Goal: Information Seeking & Learning: Understand process/instructions

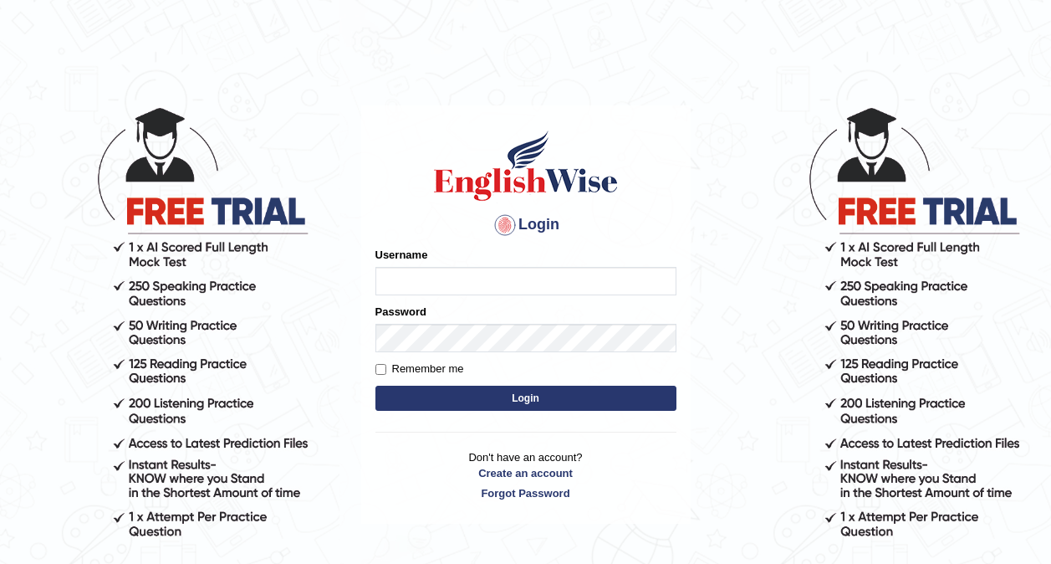
type input "0416031414"
click at [506, 396] on button "Login" at bounding box center [525, 397] width 301 height 25
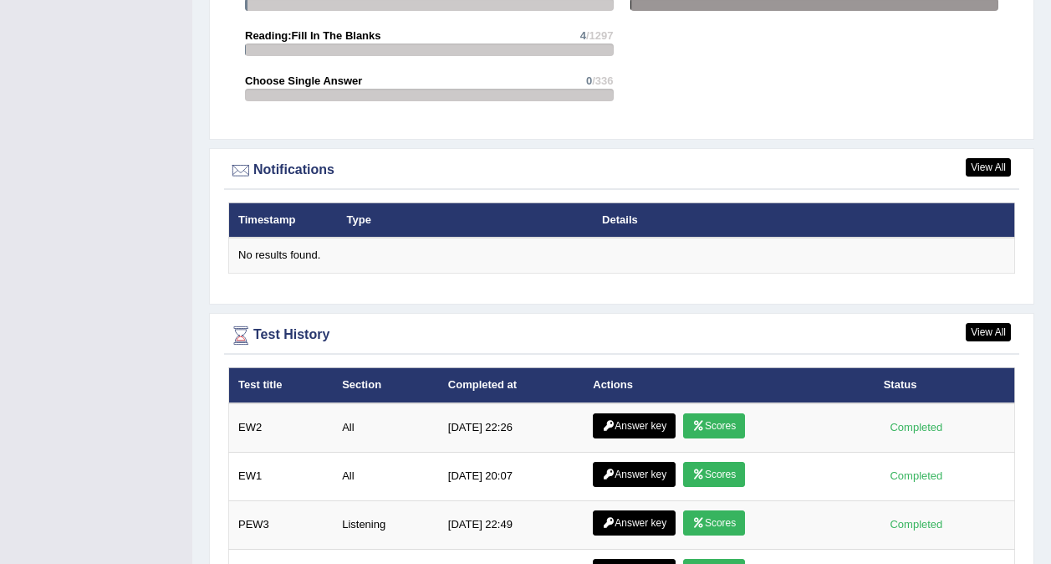
scroll to position [2208, 0]
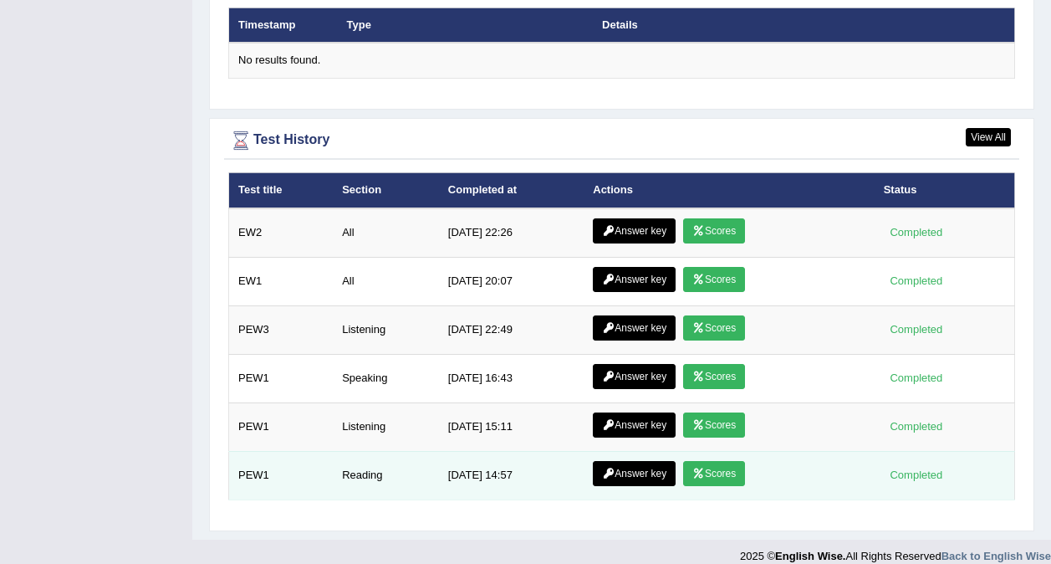
click at [713, 461] on link "Scores" at bounding box center [714, 473] width 62 height 25
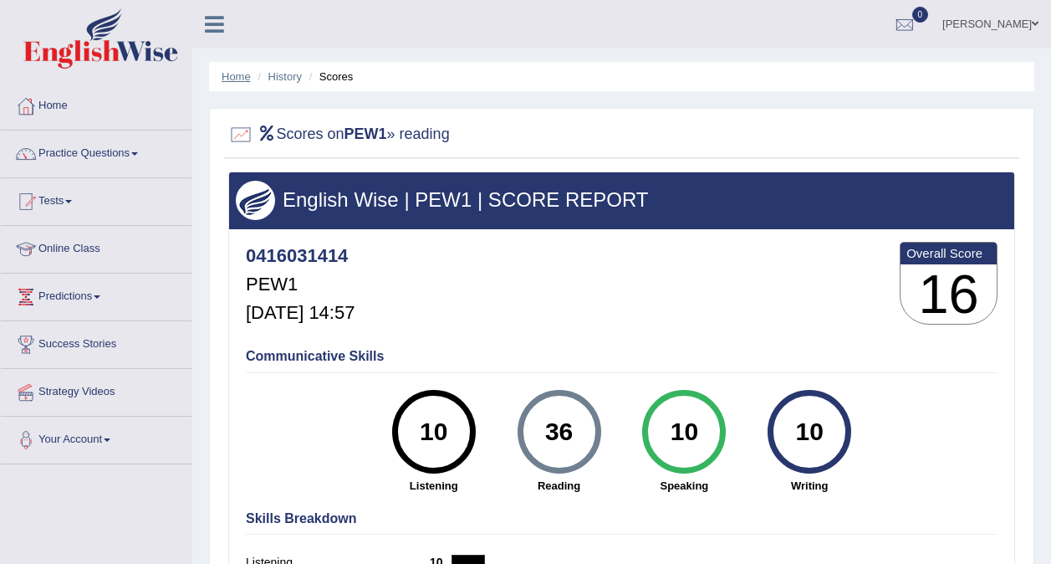
click at [237, 72] on link "Home" at bounding box center [236, 76] width 29 height 13
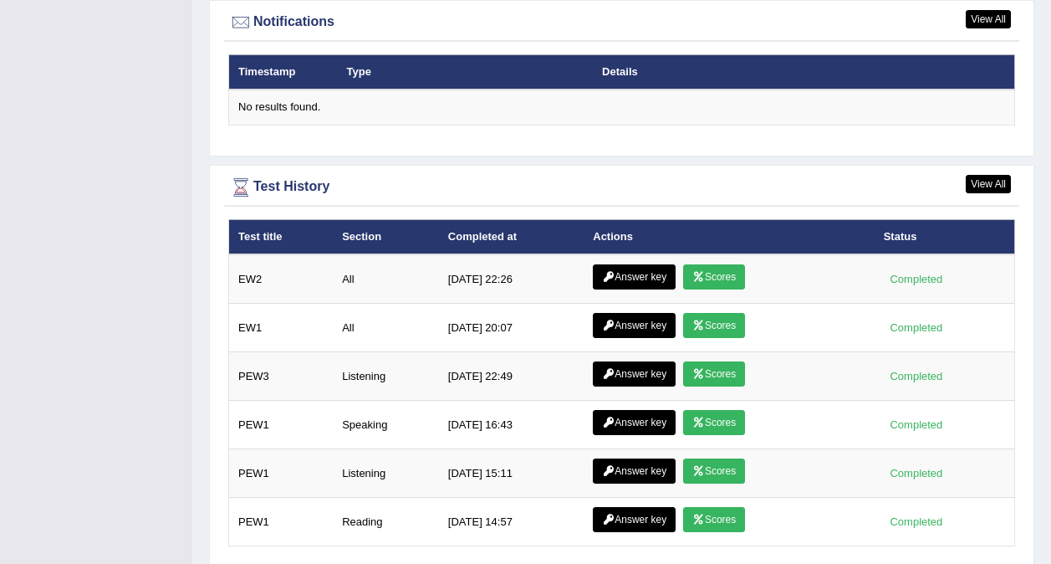
scroll to position [2101, 0]
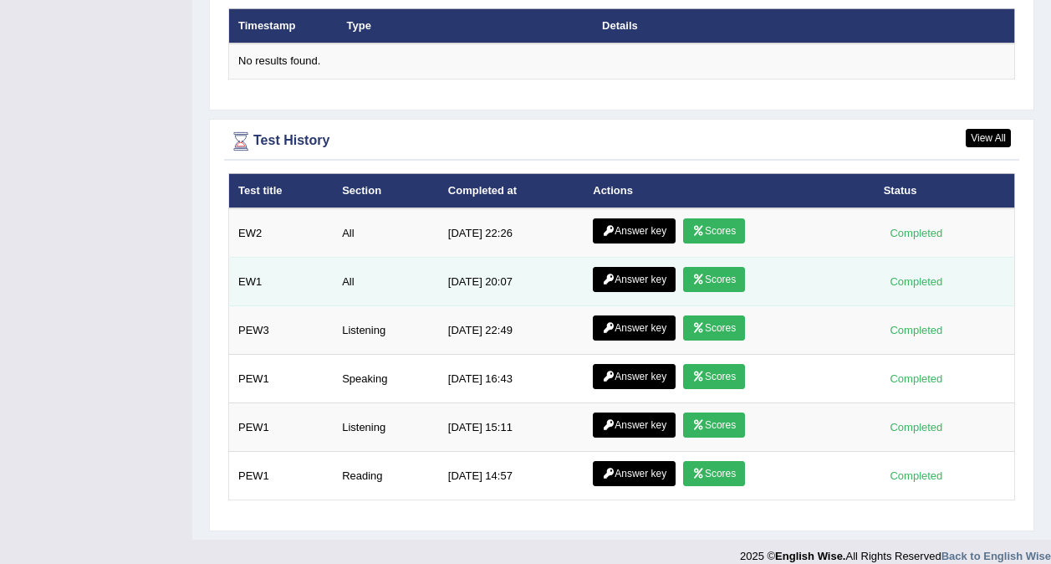
click at [712, 267] on link "Scores" at bounding box center [714, 279] width 62 height 25
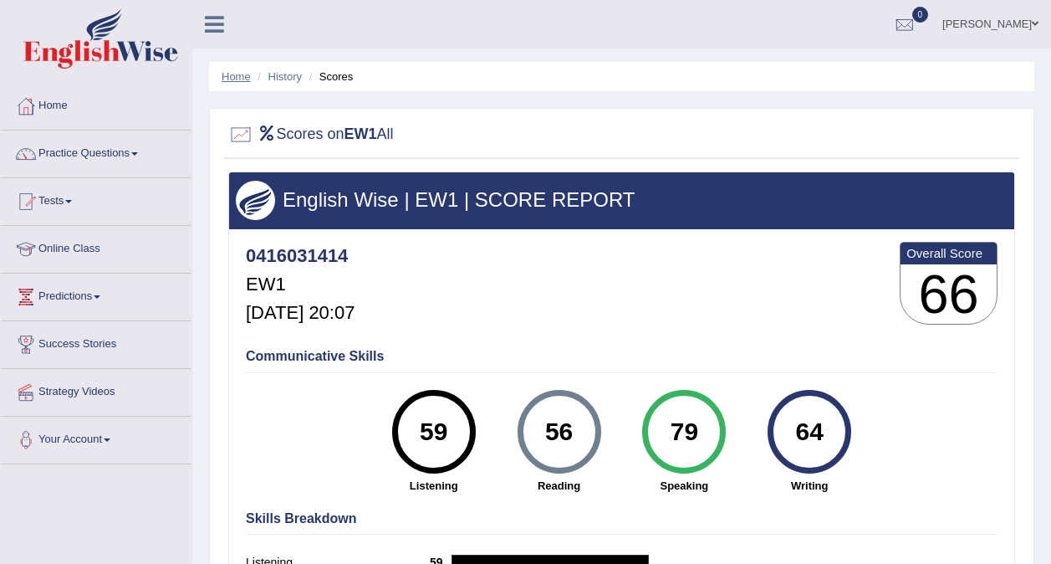
click at [235, 75] on link "Home" at bounding box center [236, 76] width 29 height 13
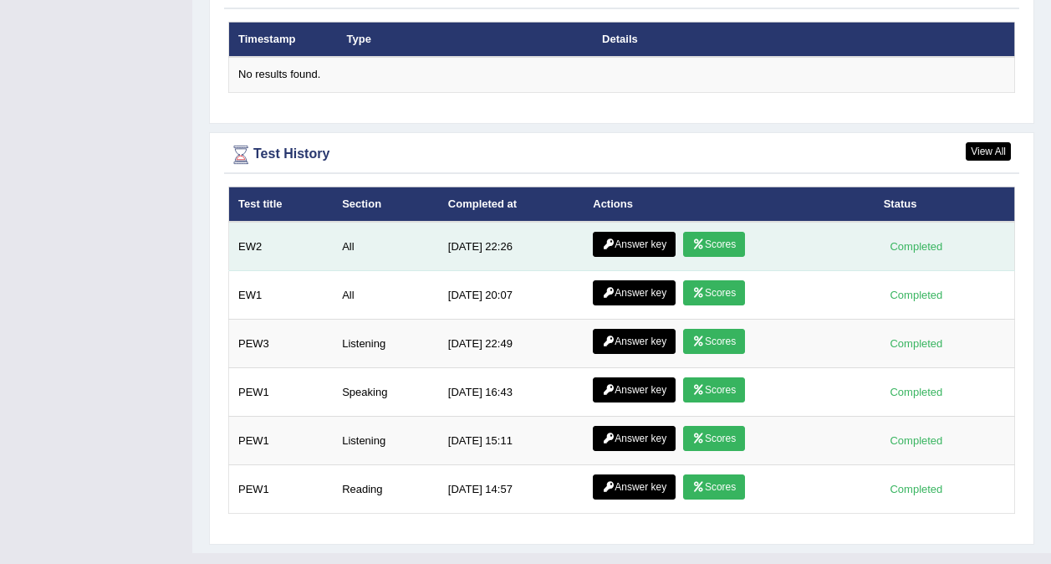
scroll to position [2101, 0]
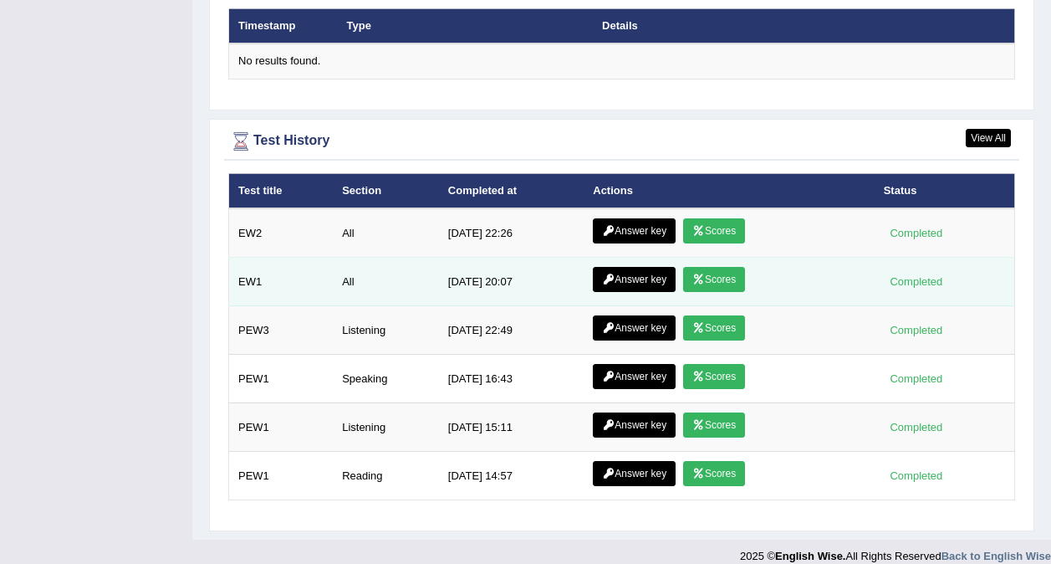
click at [633, 267] on link "Answer key" at bounding box center [634, 279] width 83 height 25
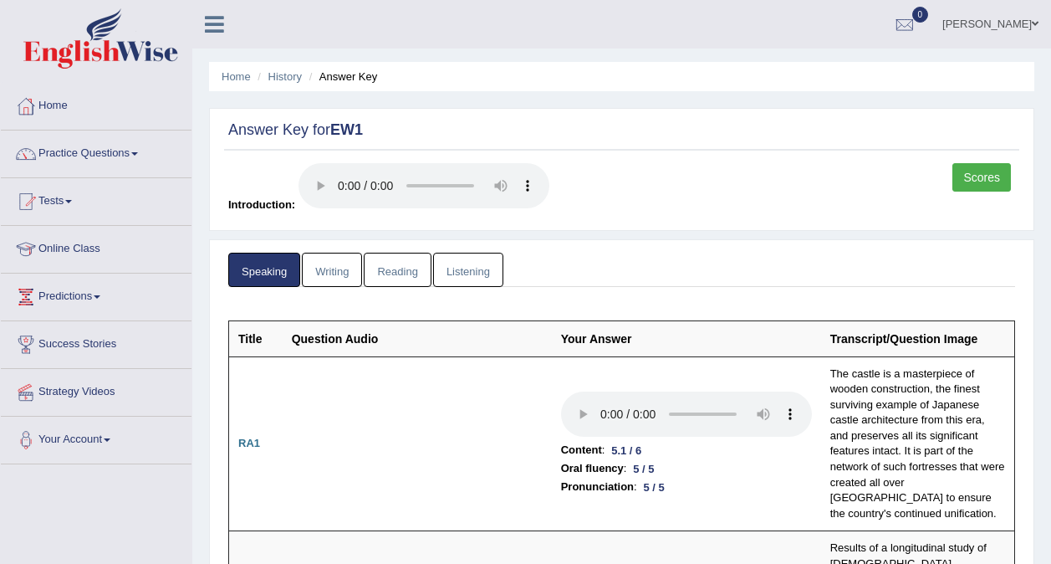
click at [64, 121] on link "Home" at bounding box center [96, 104] width 191 height 42
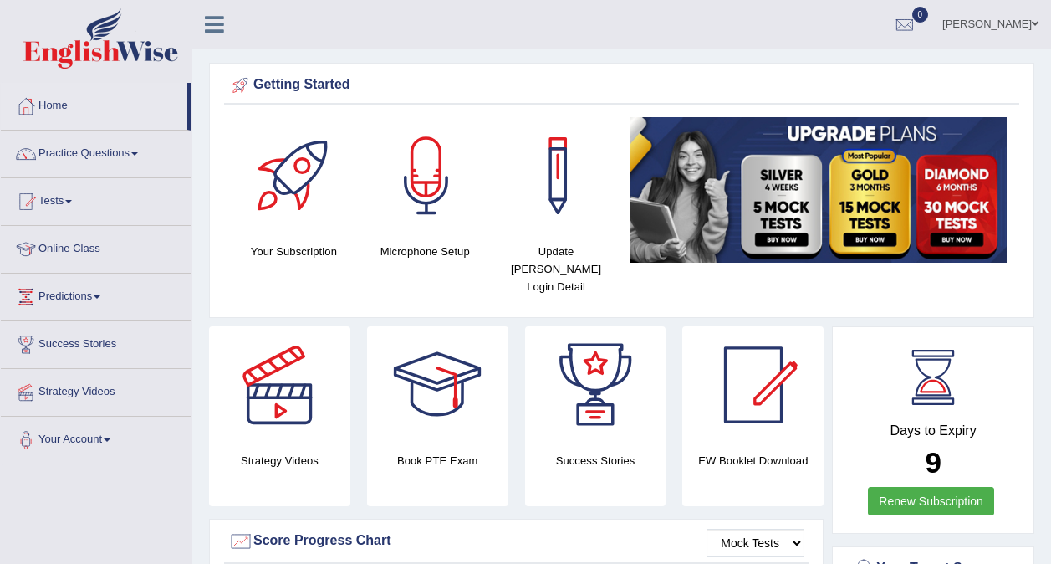
click at [89, 142] on link "Practice Questions" at bounding box center [96, 151] width 191 height 42
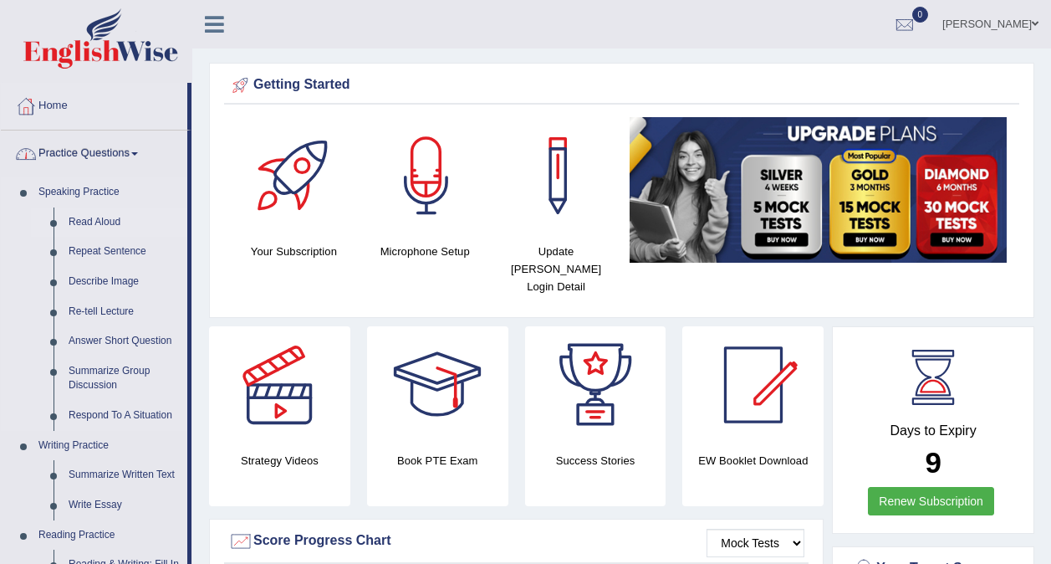
click at [85, 214] on link "Read Aloud" at bounding box center [124, 222] width 126 height 30
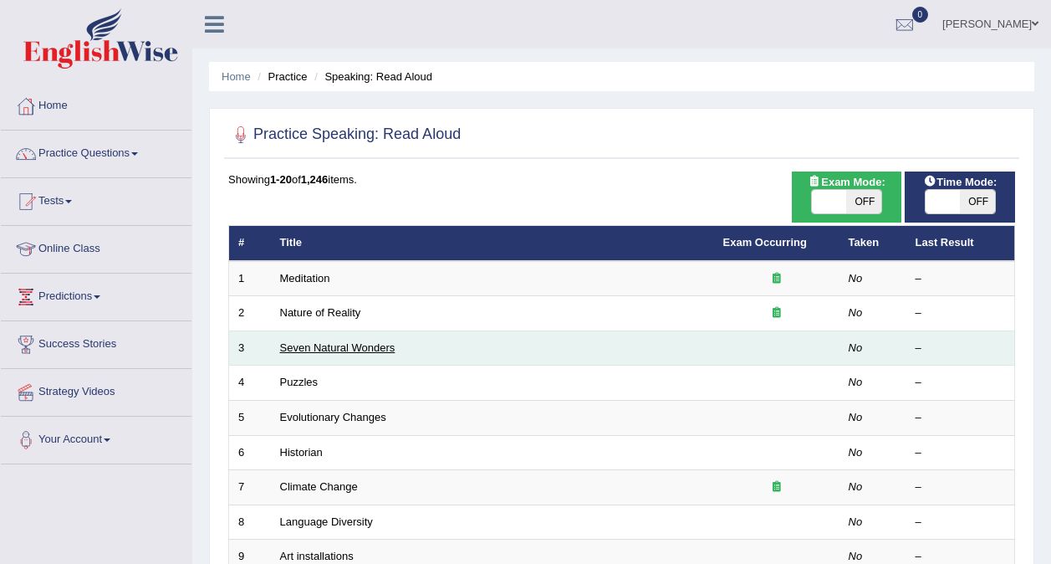
click at [306, 350] on link "Seven Natural Wonders" at bounding box center [337, 347] width 115 height 13
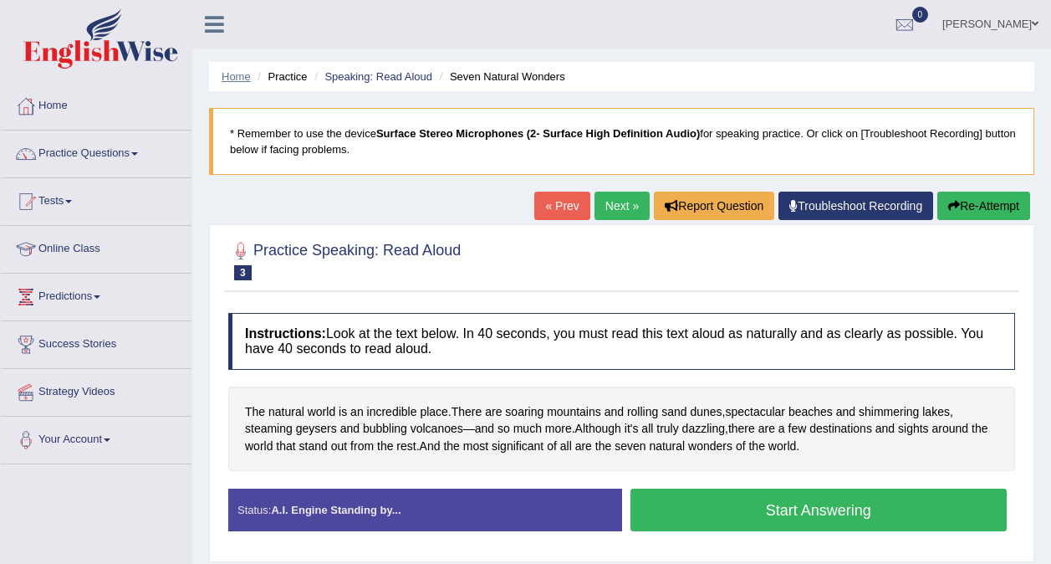
click at [227, 80] on link "Home" at bounding box center [236, 76] width 29 height 13
click at [229, 74] on link "Home" at bounding box center [236, 76] width 29 height 13
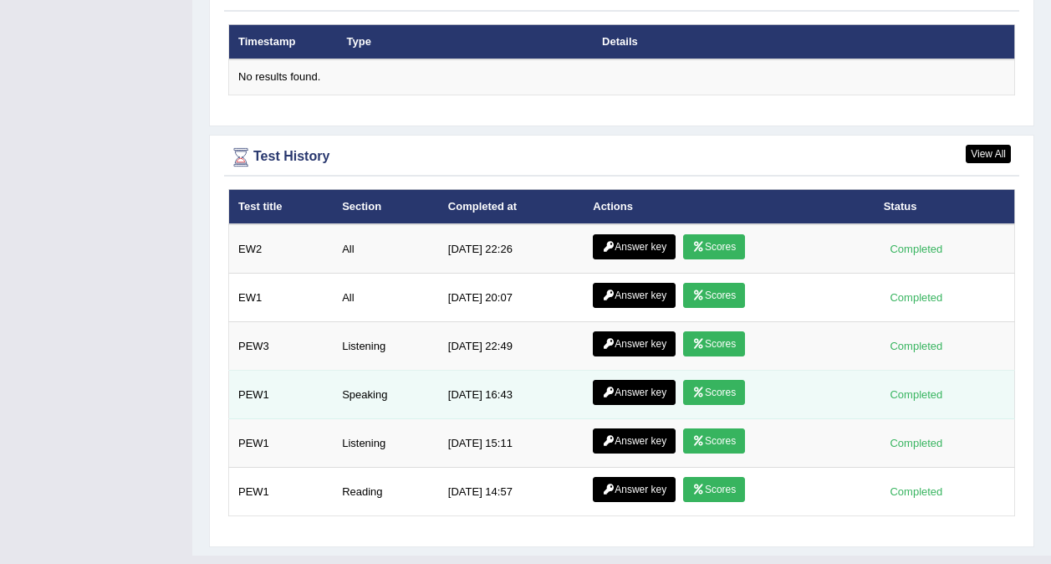
scroll to position [2101, 0]
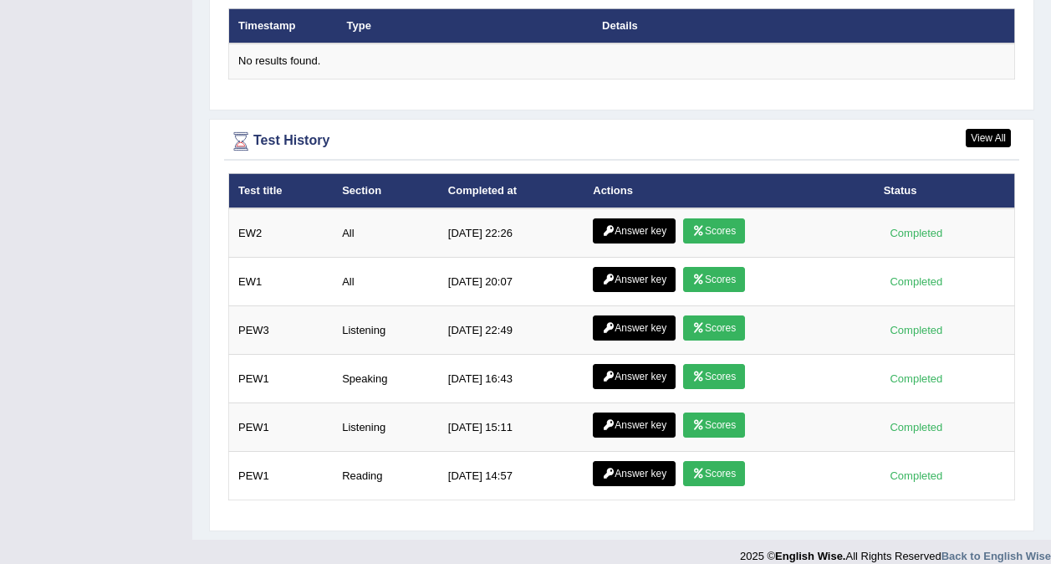
click at [609, 274] on icon at bounding box center [608, 279] width 13 height 10
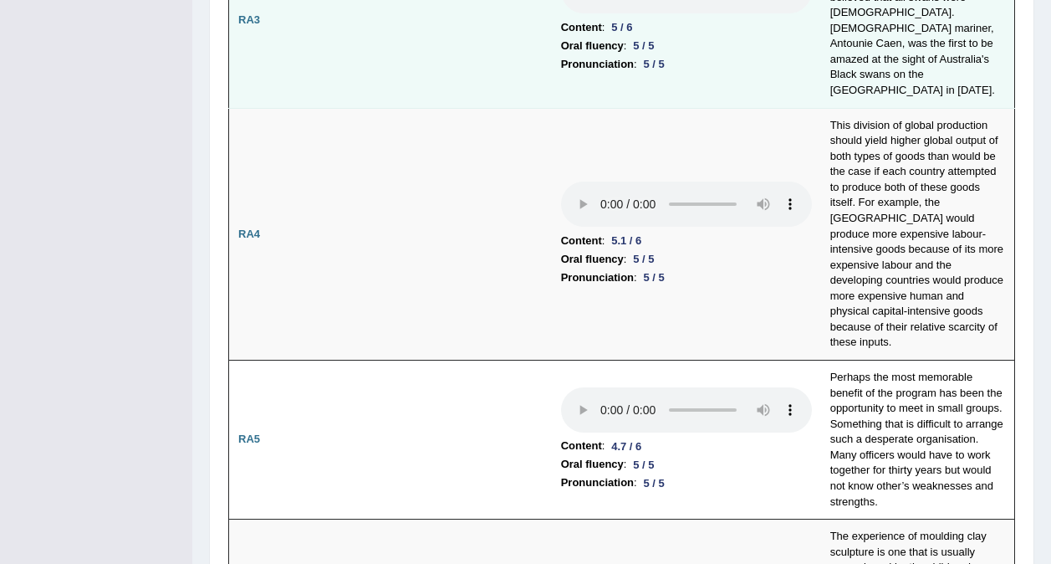
scroll to position [804, 0]
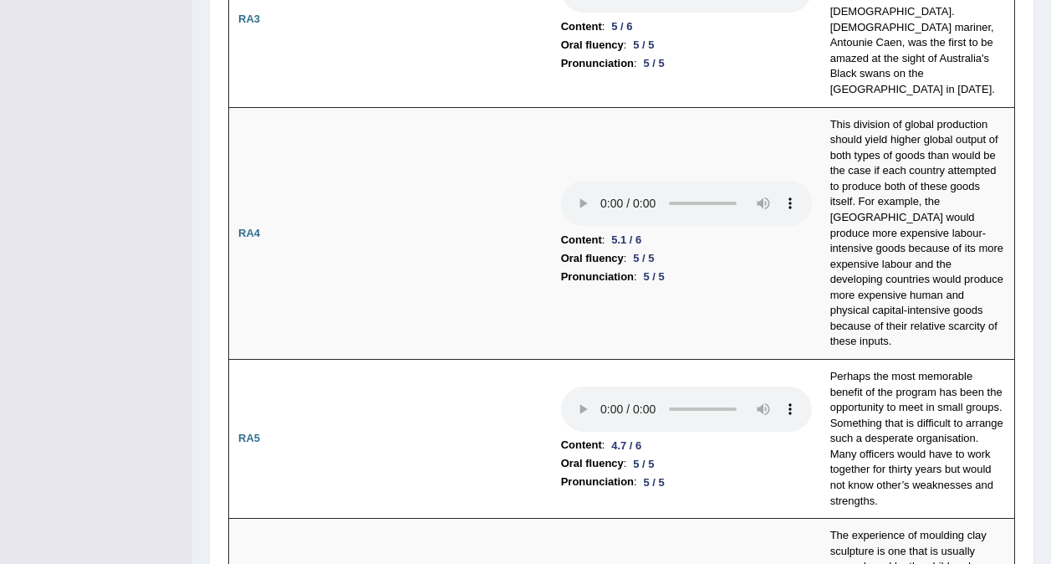
drag, startPoint x: 80, startPoint y: 130, endPoint x: 85, endPoint y: 275, distance: 144.8
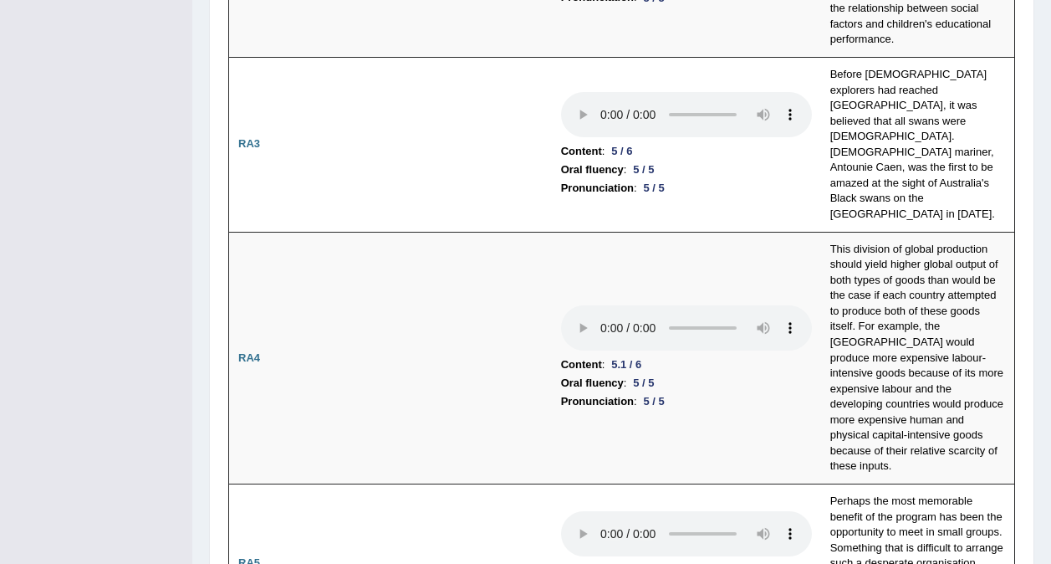
scroll to position [691, 0]
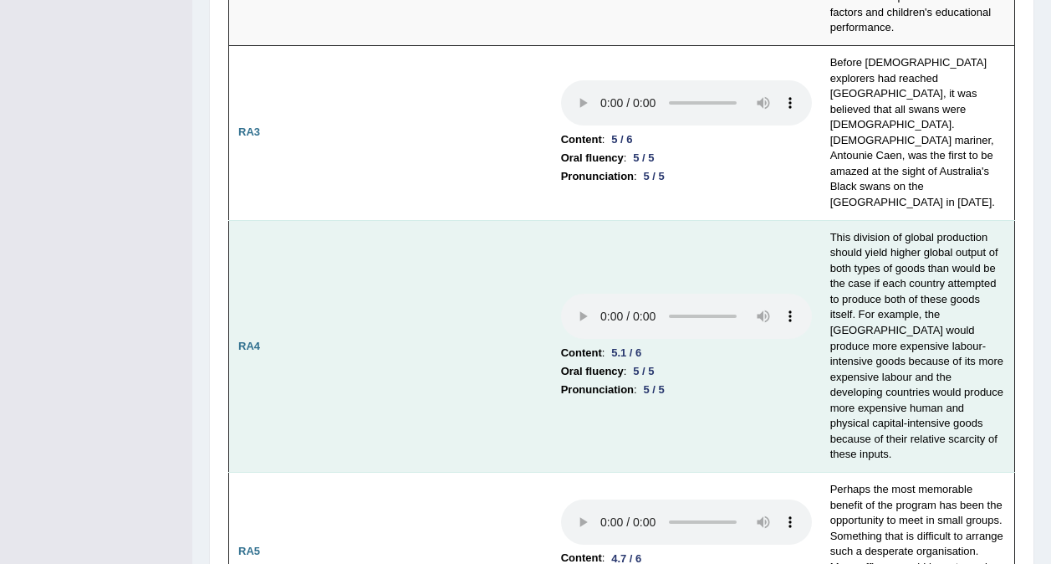
click at [481, 358] on td at bounding box center [417, 346] width 269 height 252
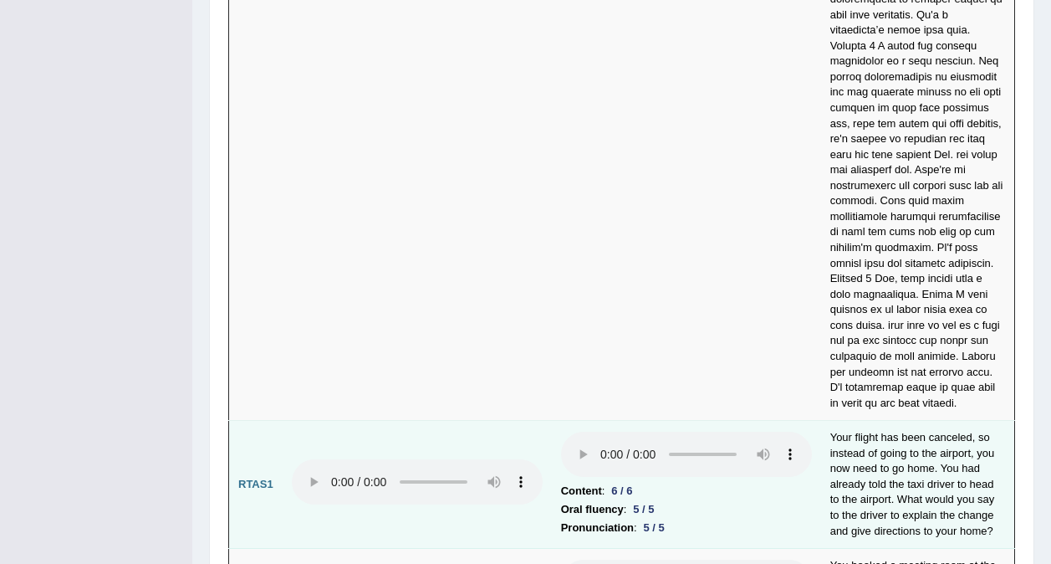
scroll to position [6584, 0]
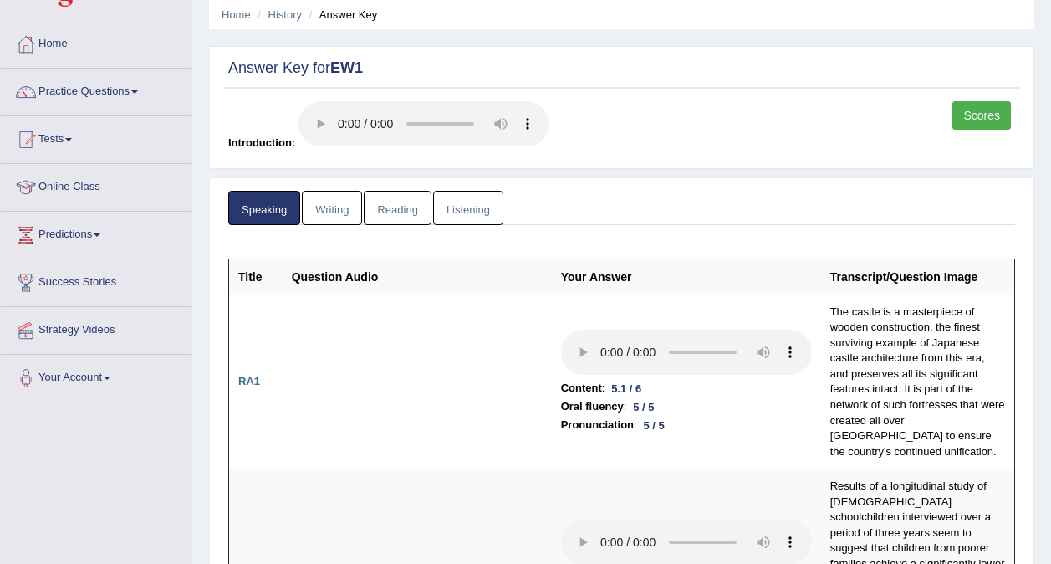
scroll to position [0, 0]
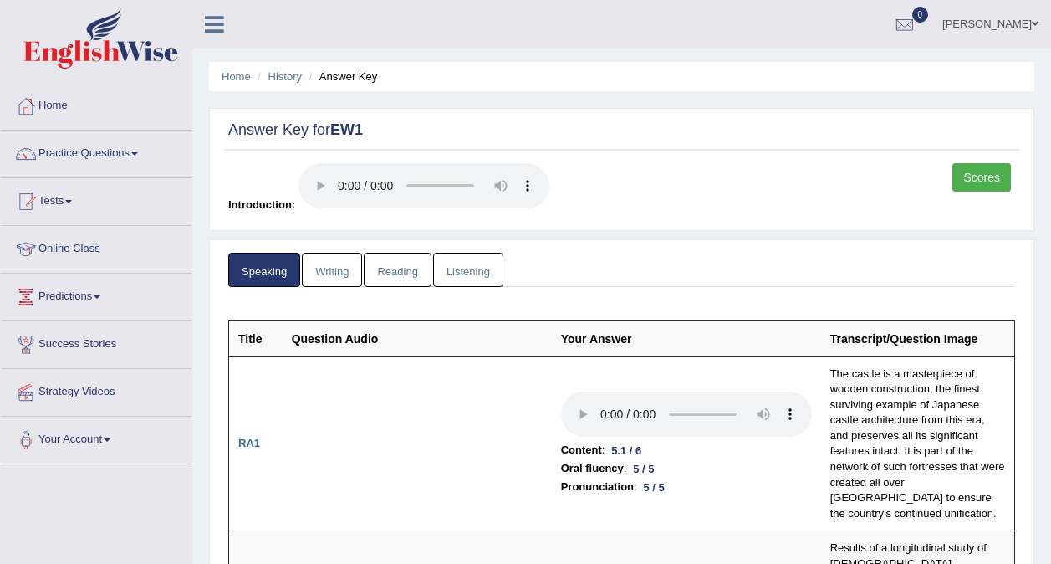
click at [327, 266] on link "Writing" at bounding box center [332, 270] width 60 height 34
click at [326, 274] on link "Writing" at bounding box center [332, 270] width 60 height 34
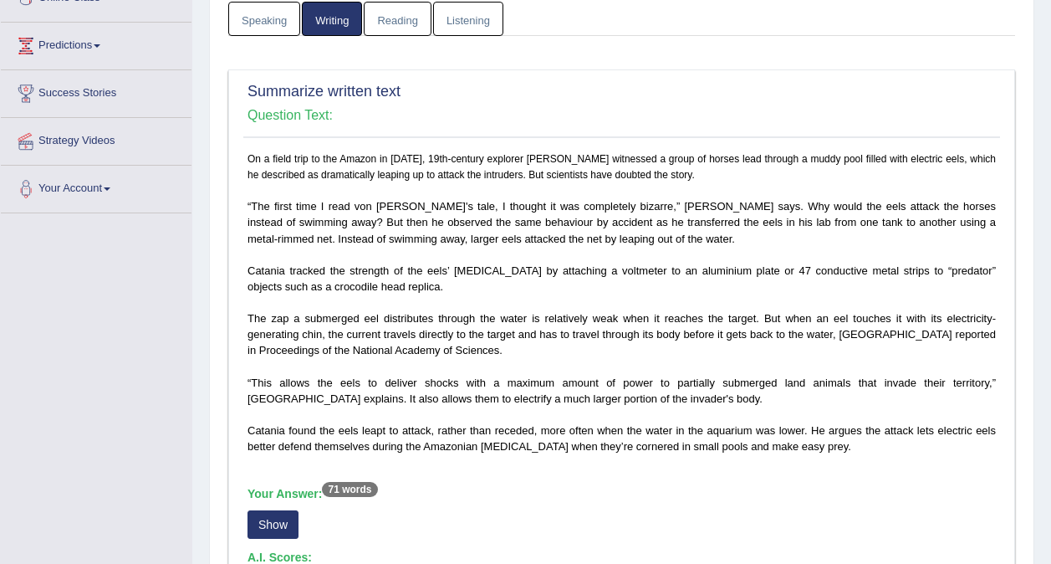
scroll to position [334, 0]
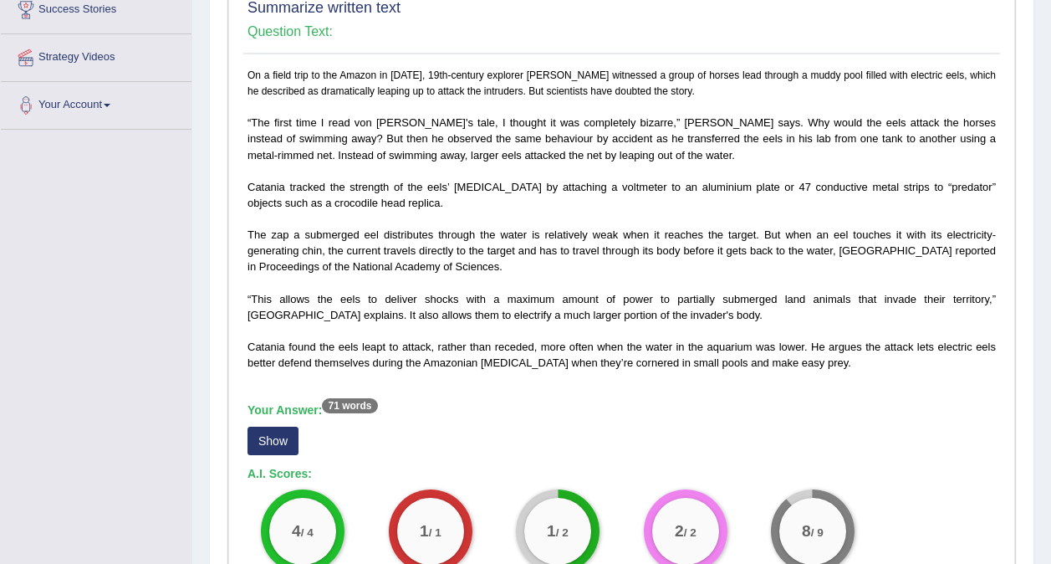
click at [273, 433] on button "Show" at bounding box center [273, 440] width 51 height 28
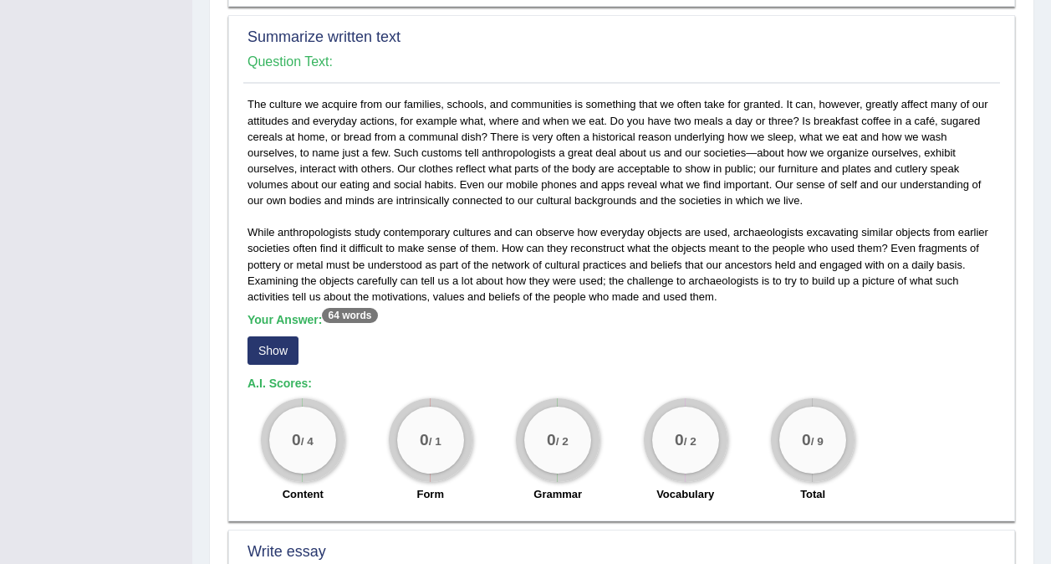
scroll to position [1003, 0]
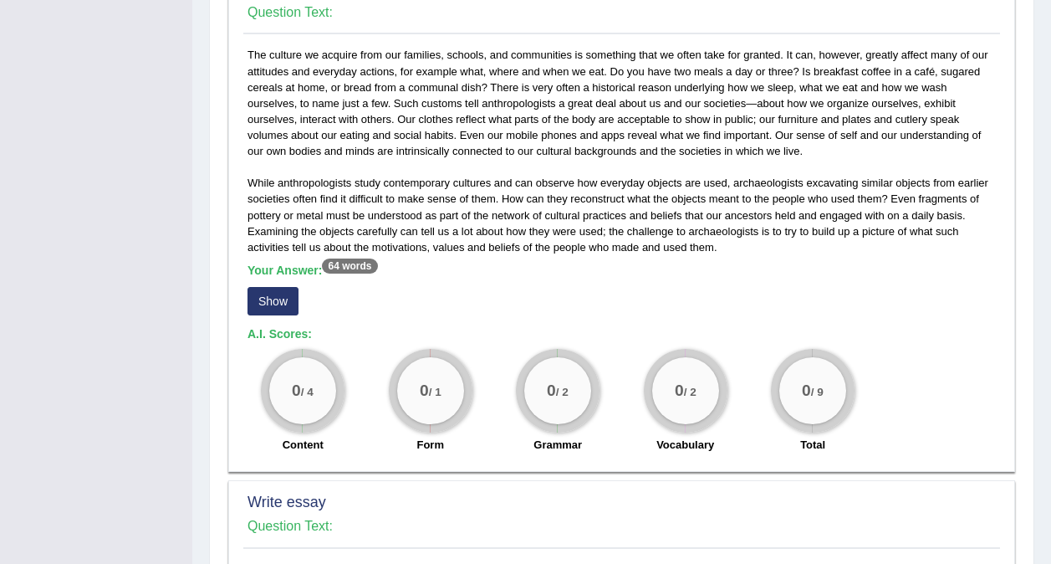
click at [268, 302] on button "Show" at bounding box center [273, 301] width 51 height 28
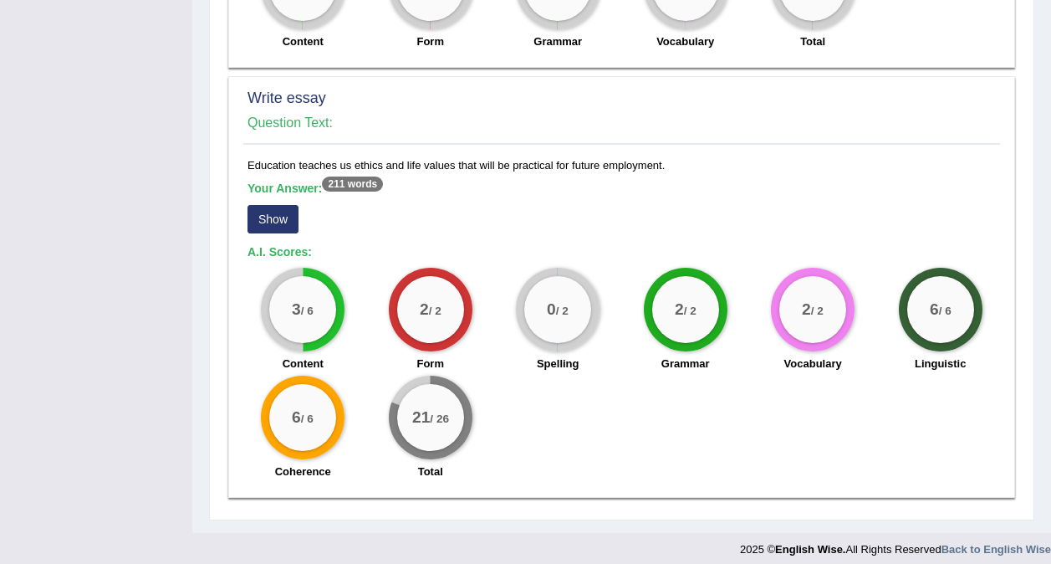
scroll to position [1433, 0]
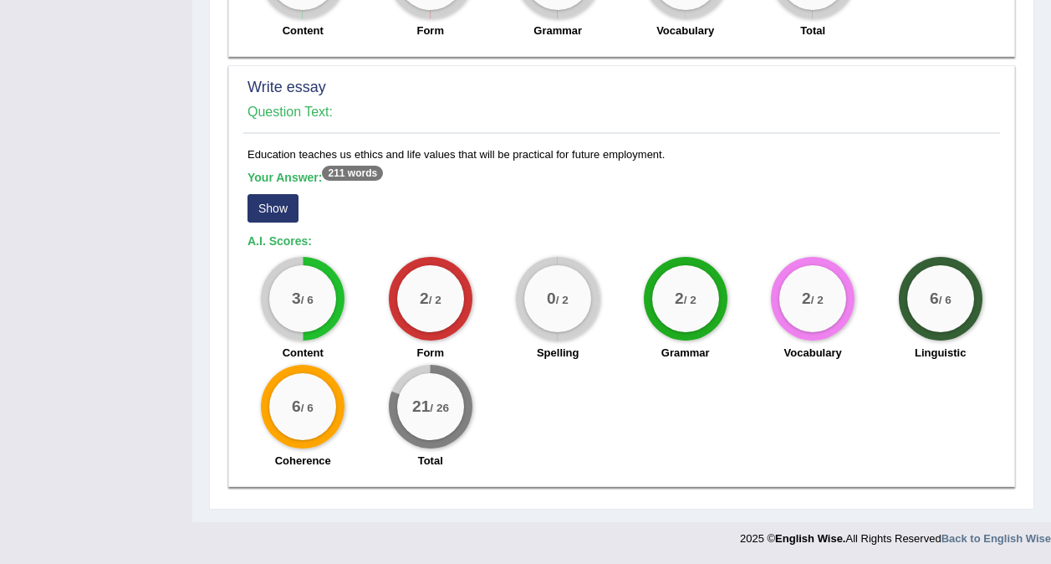
click at [278, 208] on button "Show" at bounding box center [273, 208] width 51 height 28
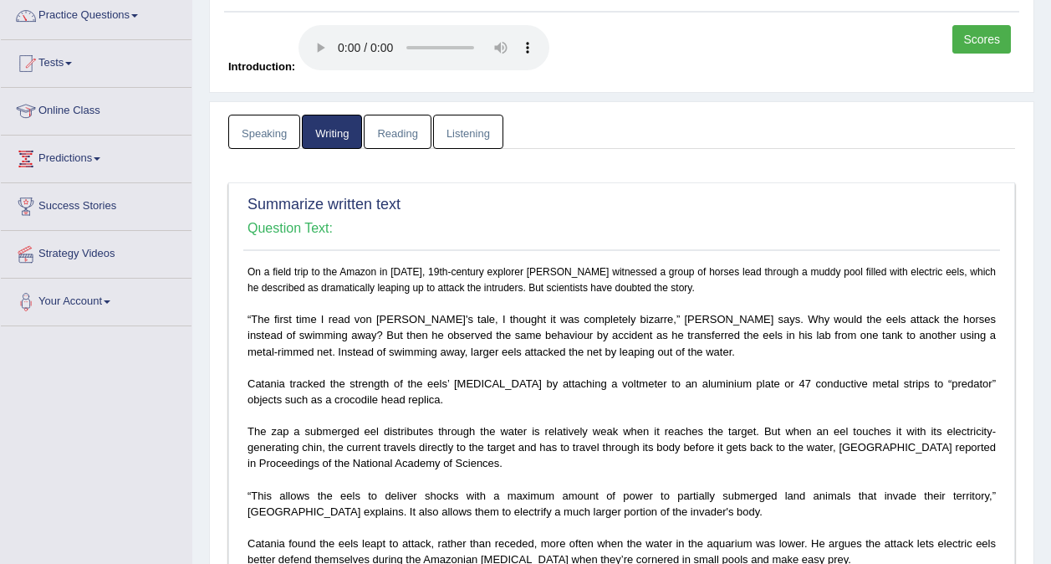
scroll to position [0, 0]
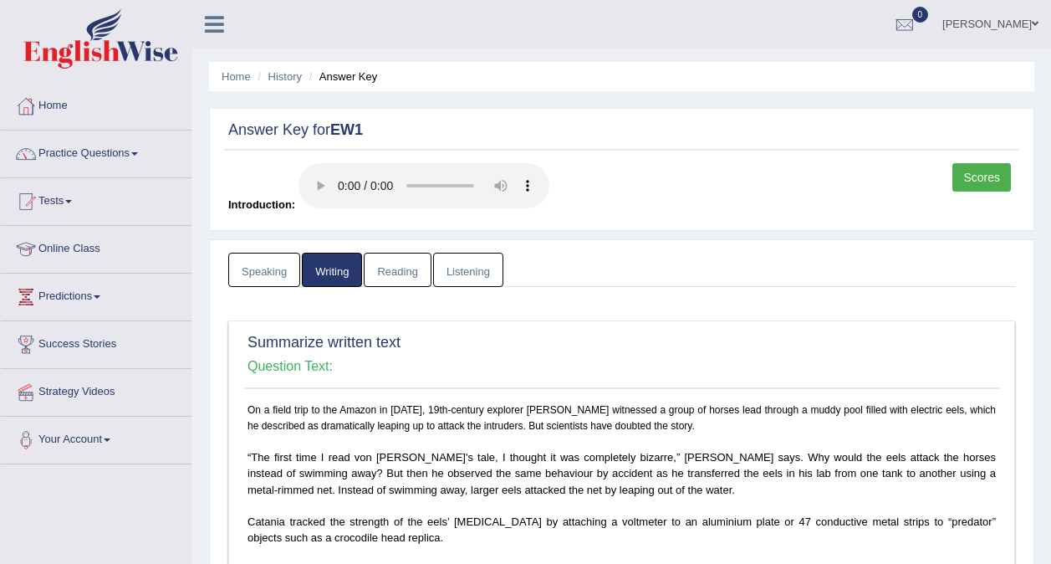
click at [387, 270] on link "Reading" at bounding box center [397, 270] width 67 height 34
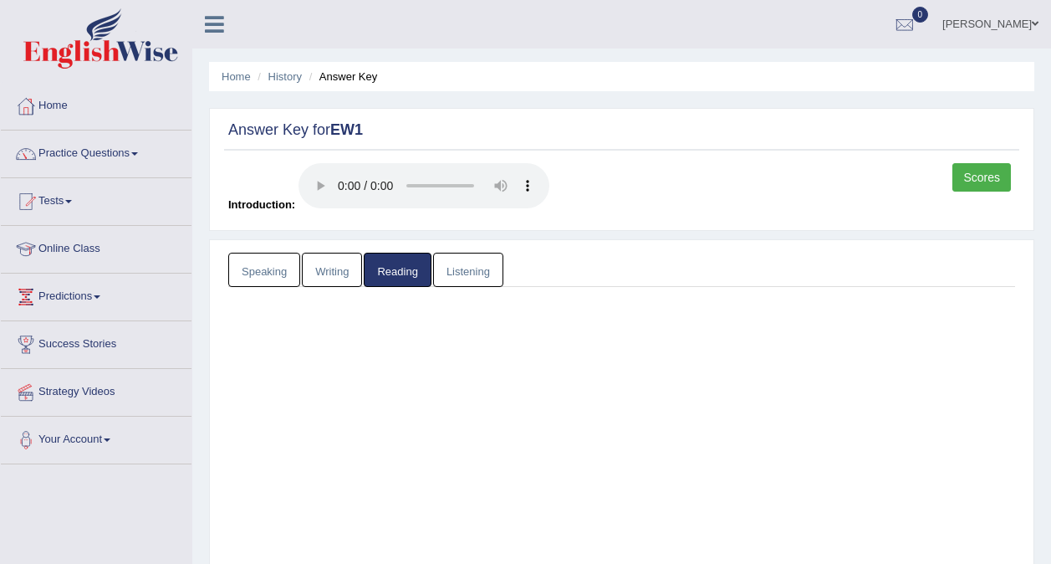
click at [401, 265] on link "Reading" at bounding box center [397, 270] width 67 height 34
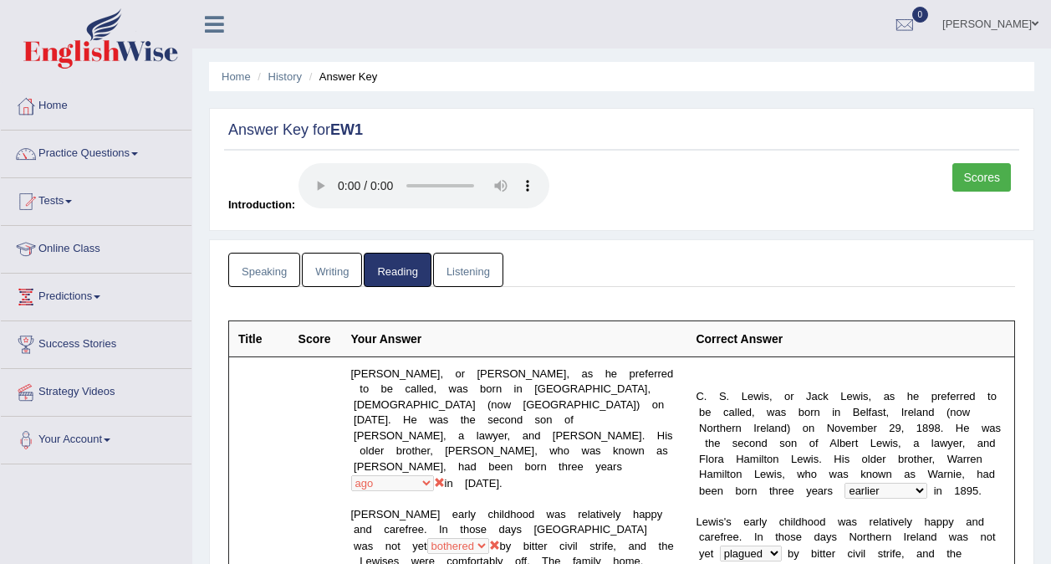
click at [447, 259] on link "Listening" at bounding box center [468, 270] width 70 height 34
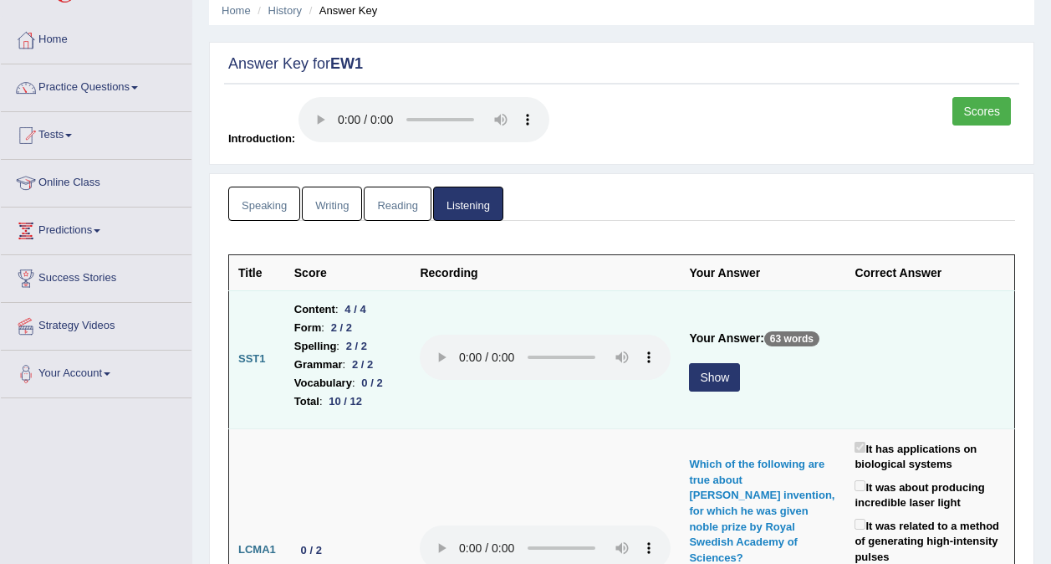
scroll to position [84, 0]
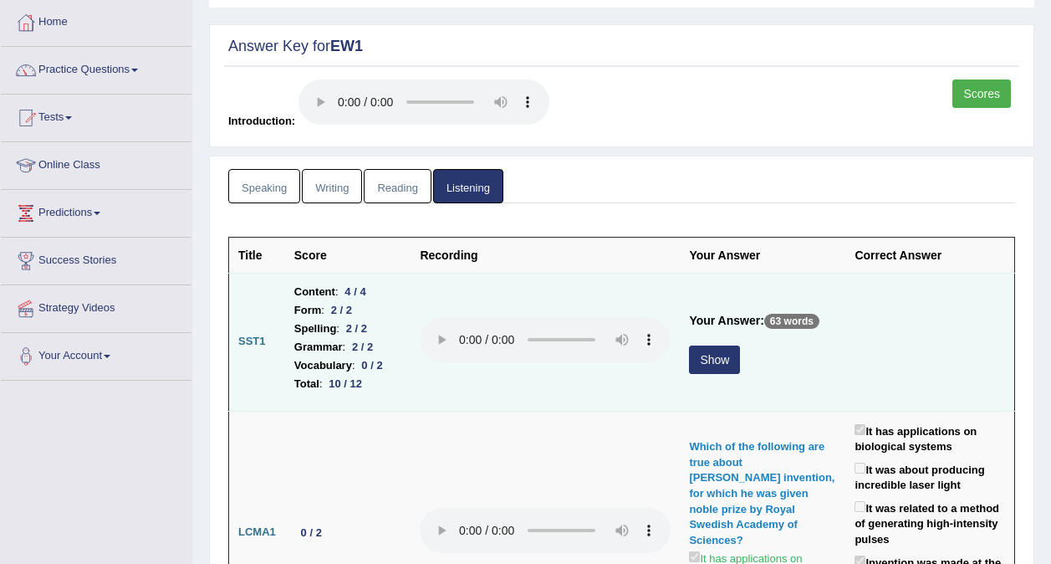
click at [731, 354] on button "Show" at bounding box center [714, 359] width 51 height 28
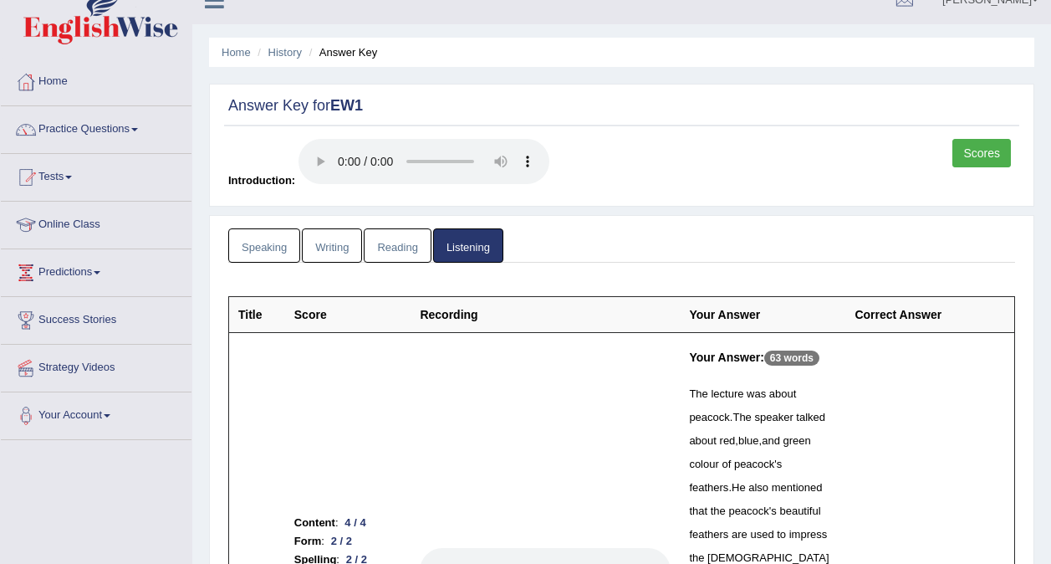
scroll to position [0, 0]
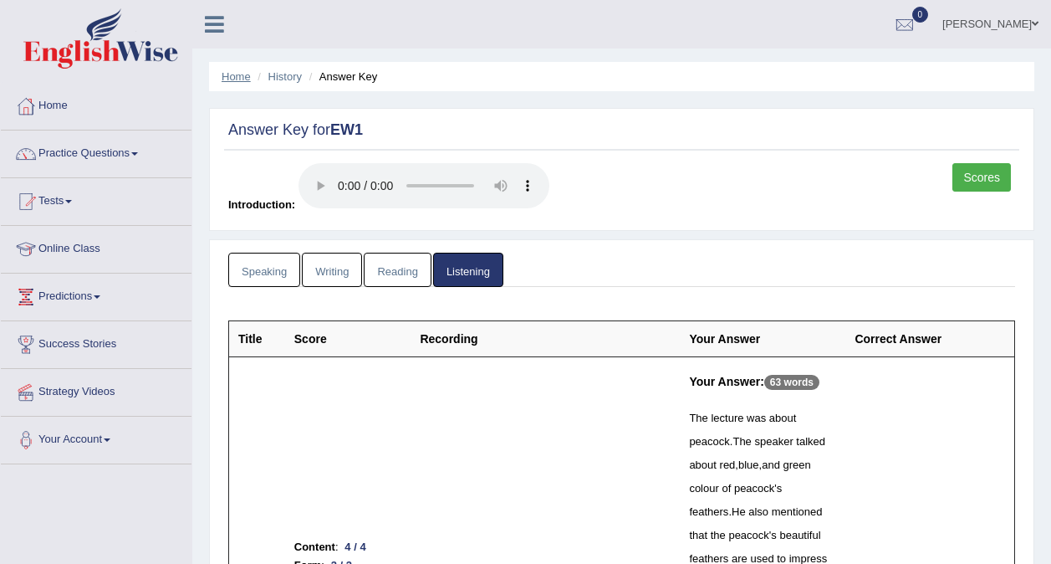
click at [231, 74] on link "Home" at bounding box center [236, 76] width 29 height 13
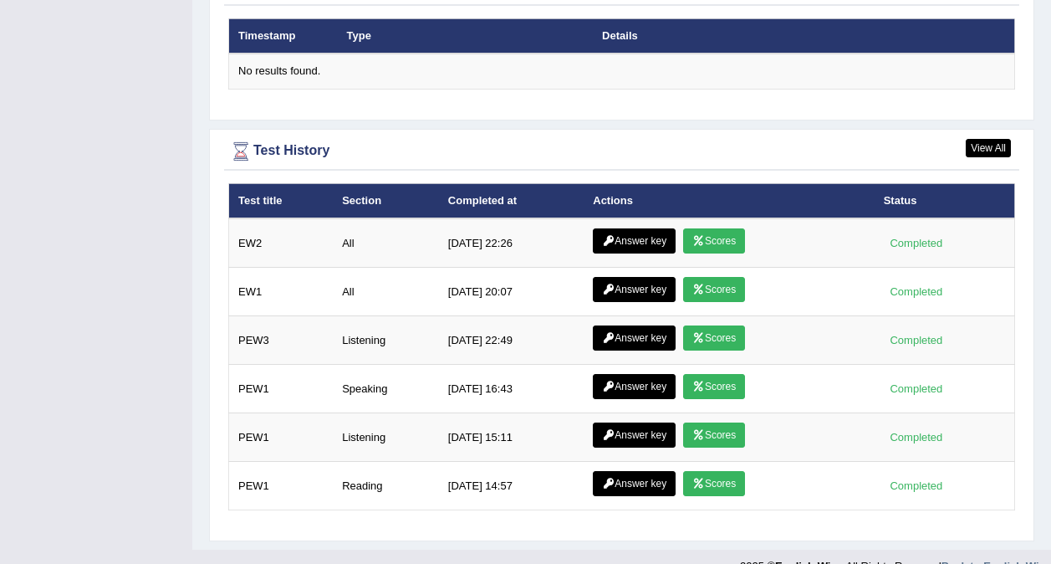
scroll to position [2101, 0]
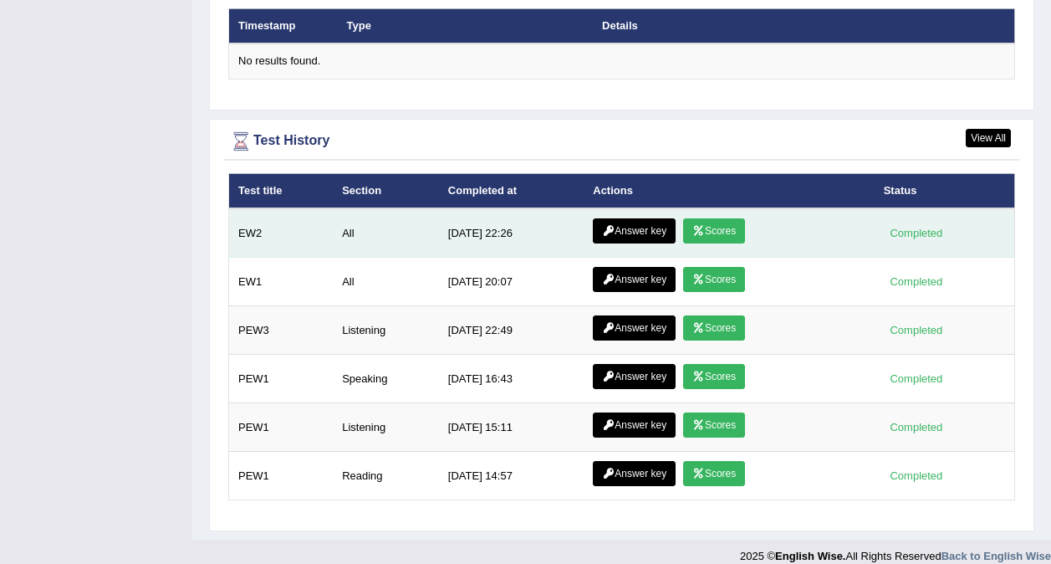
click at [708, 218] on link "Scores" at bounding box center [714, 230] width 62 height 25
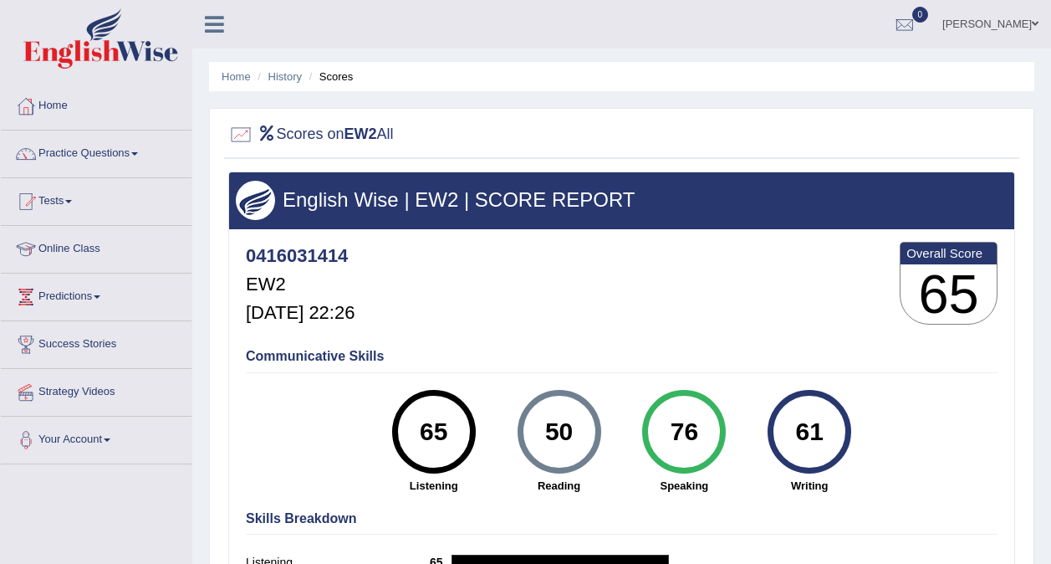
click at [697, 212] on div "English Wise | EW2 | SCORE REPORT" at bounding box center [621, 200] width 785 height 56
click at [67, 246] on link "Online Class" at bounding box center [96, 247] width 191 height 42
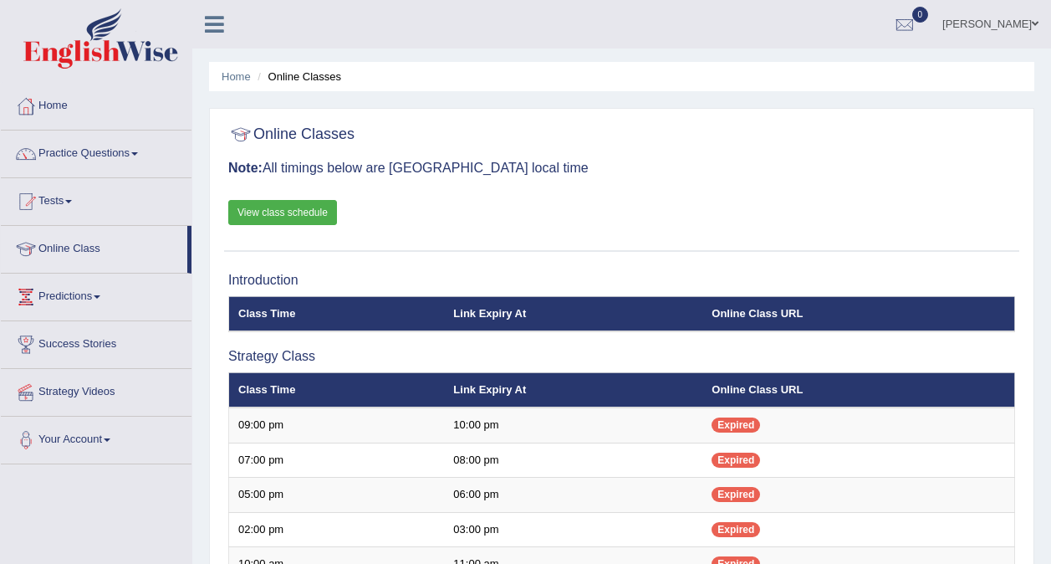
click at [304, 207] on link "View class schedule" at bounding box center [282, 212] width 109 height 25
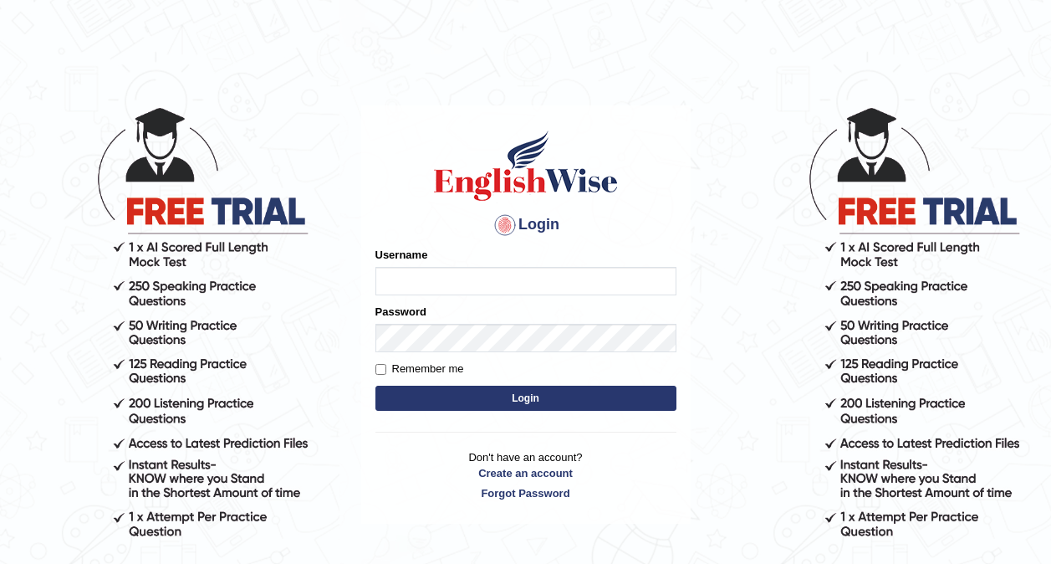
type input "0416031414"
click at [466, 396] on button "Login" at bounding box center [525, 397] width 301 height 25
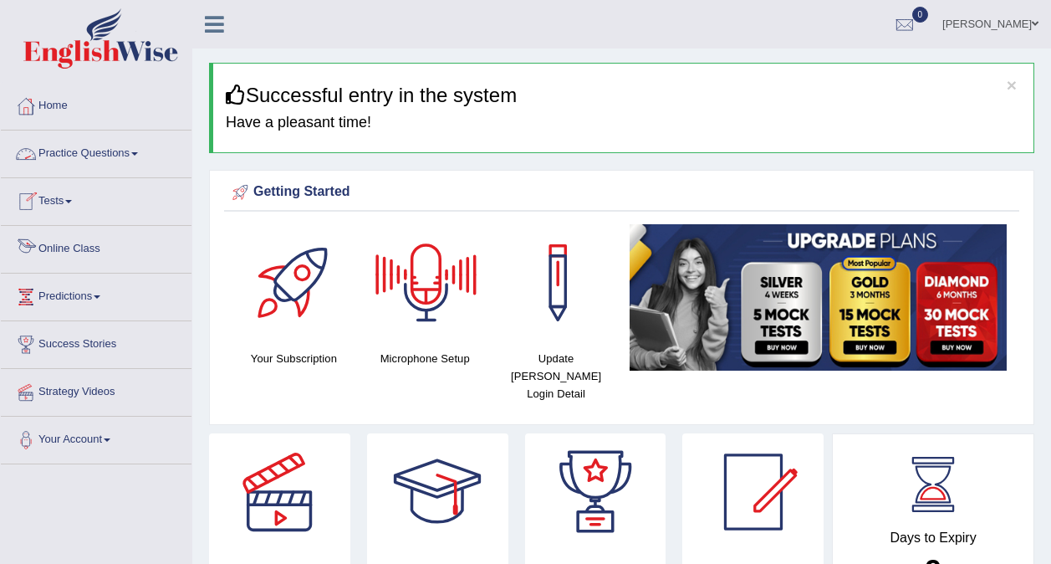
click at [54, 243] on link "Online Class" at bounding box center [96, 247] width 191 height 42
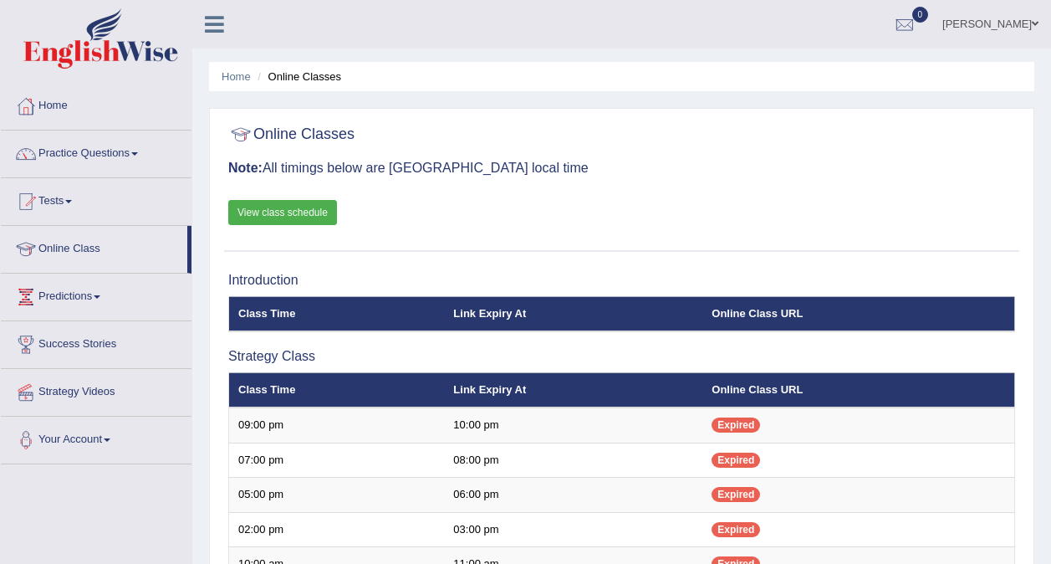
click at [251, 211] on link "View class schedule" at bounding box center [282, 212] width 109 height 25
